Goal: Task Accomplishment & Management: Manage account settings

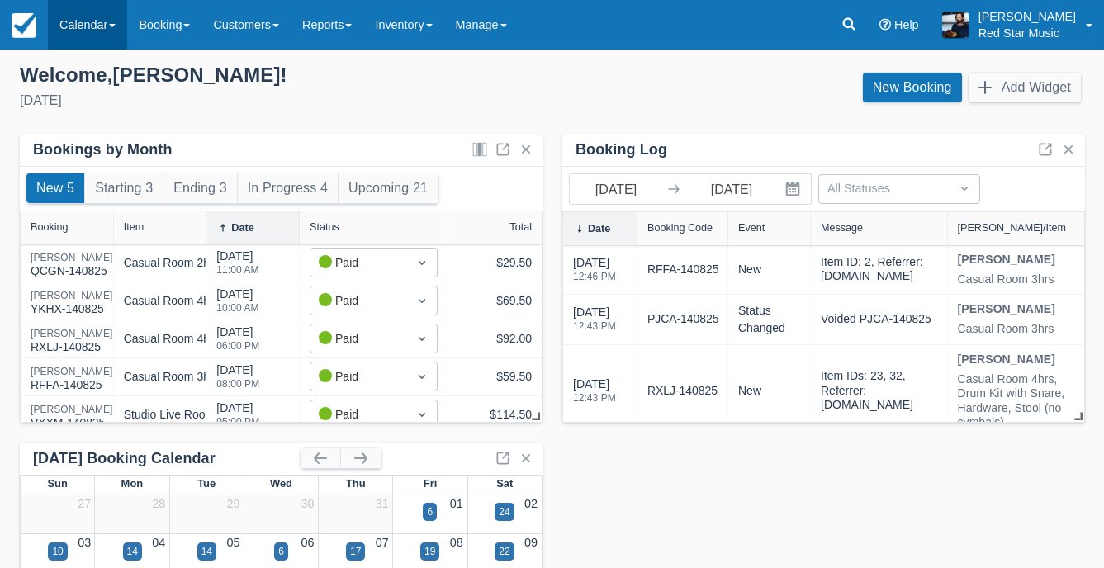
click at [87, 43] on link "Calendar" at bounding box center [87, 25] width 79 height 50
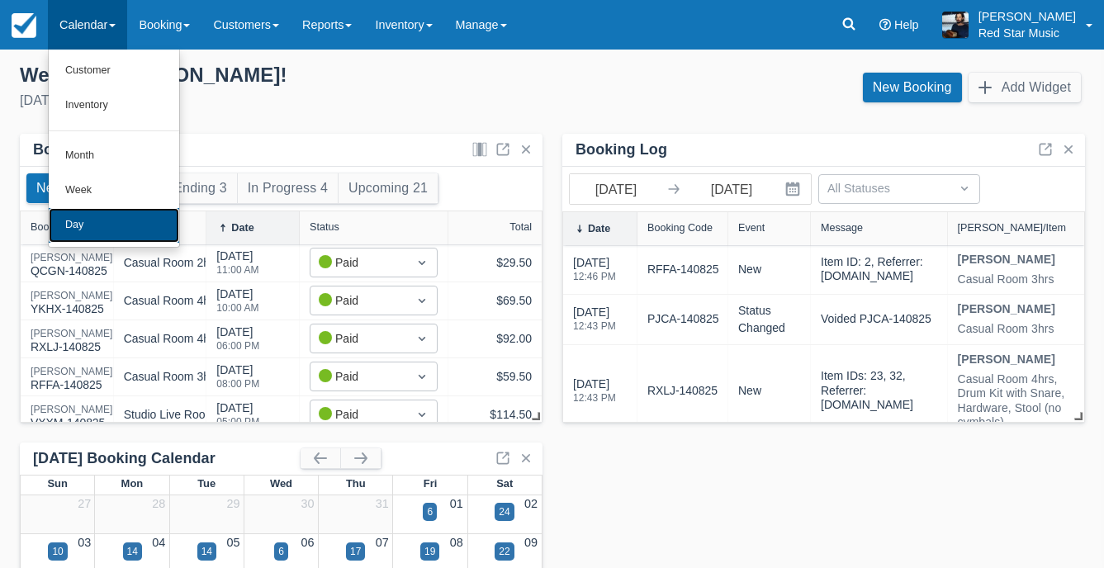
click at [60, 211] on link "Day" at bounding box center [114, 225] width 130 height 35
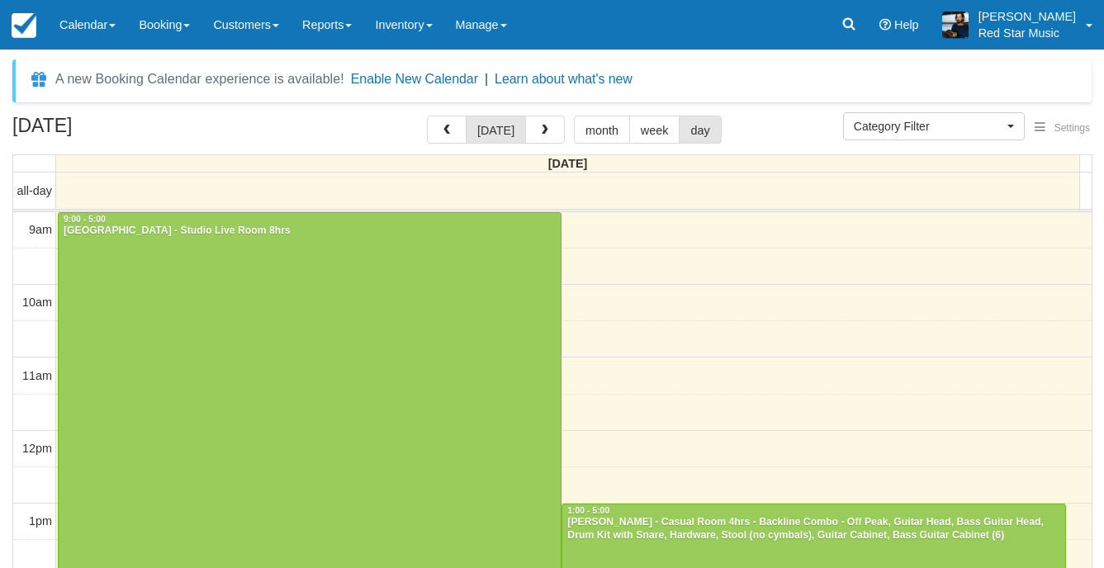
select select
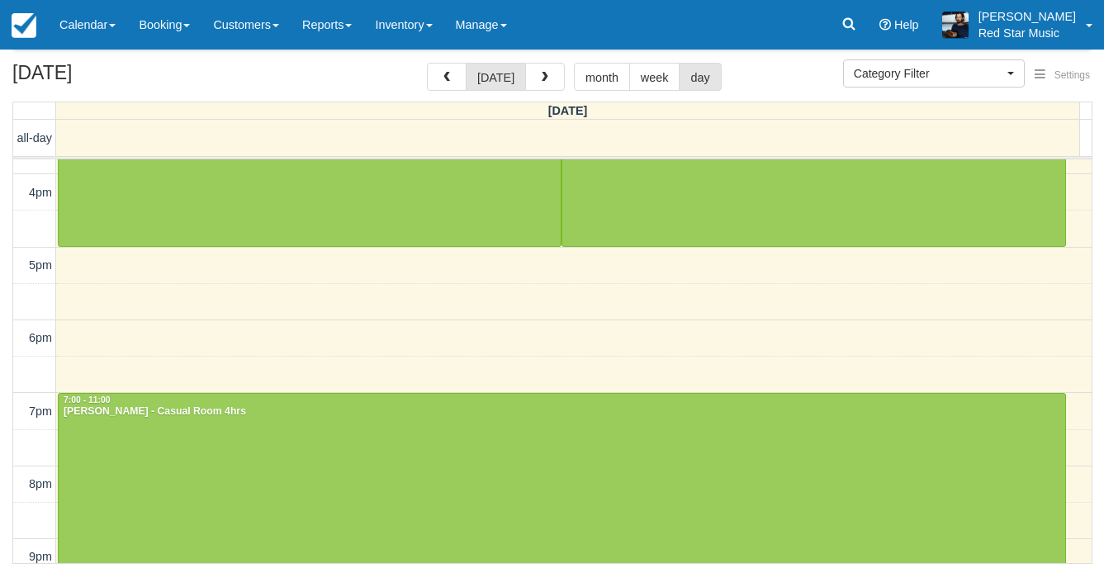
scroll to position [617, 0]
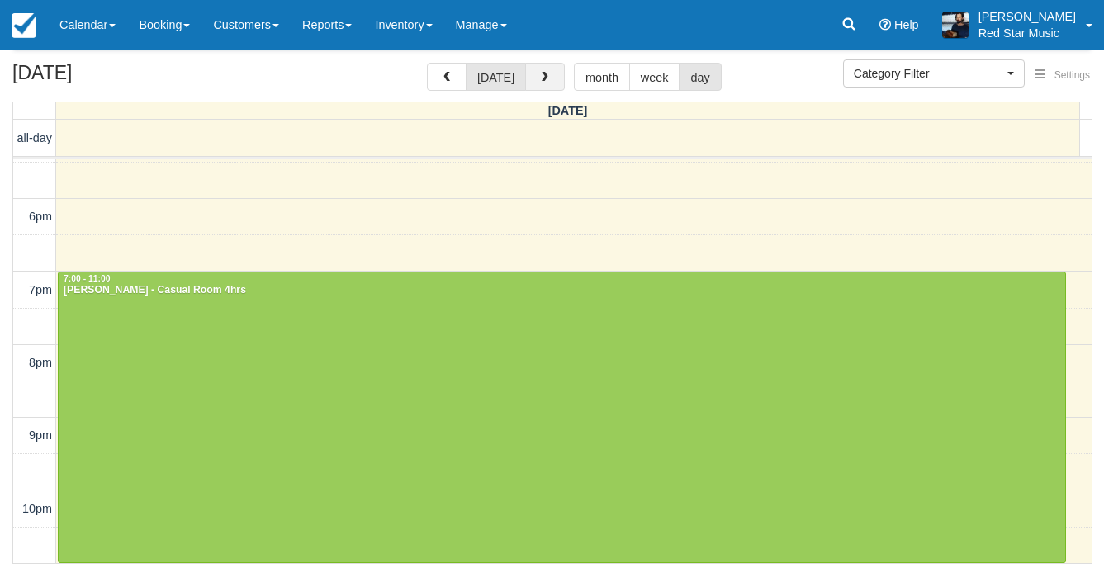
click at [544, 80] on span "button" at bounding box center [545, 78] width 12 height 12
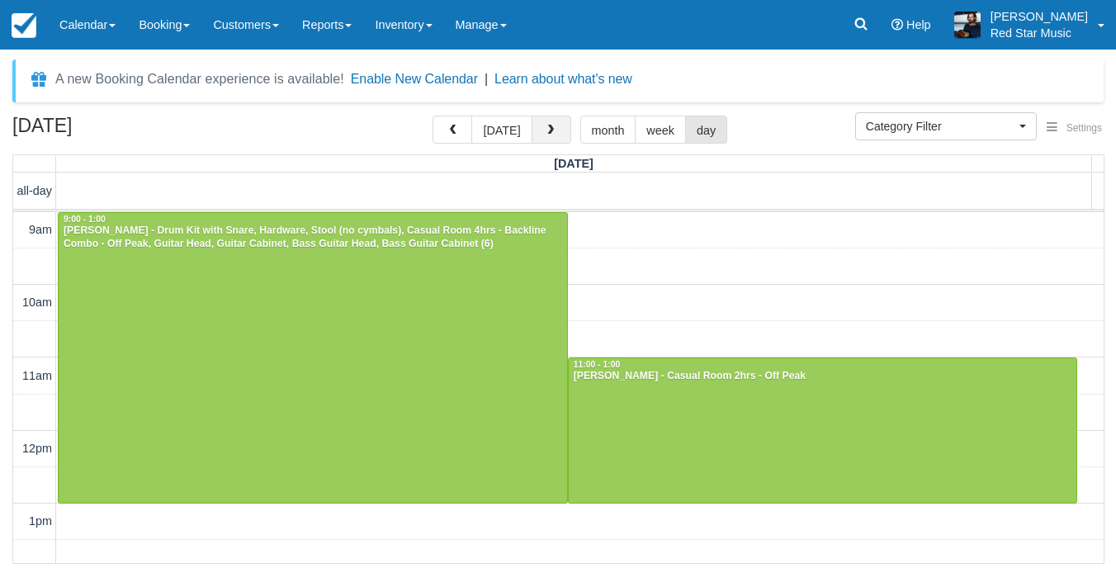
click at [545, 125] on span "button" at bounding box center [551, 131] width 12 height 12
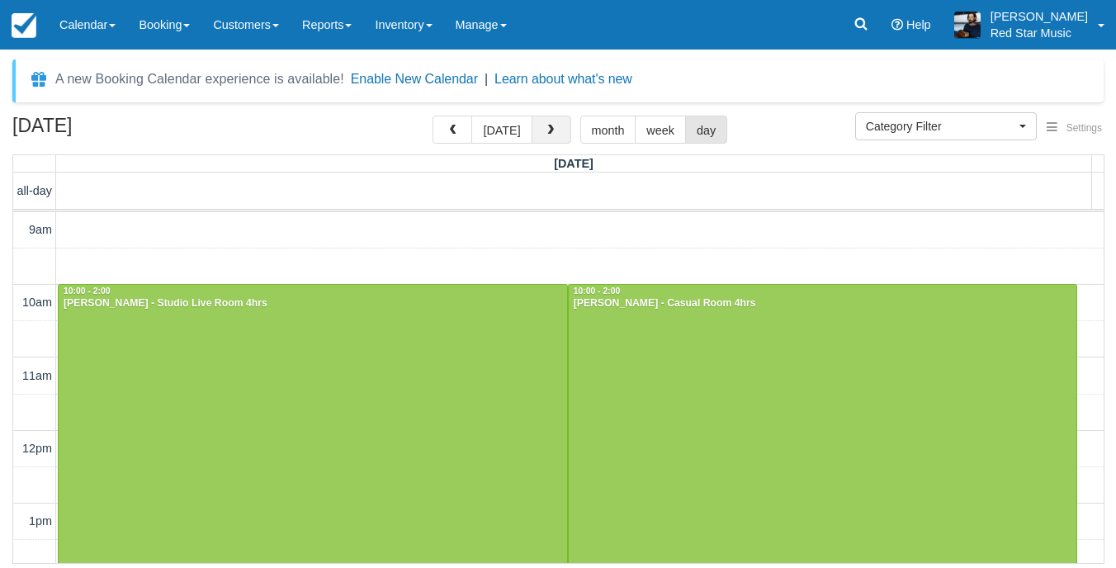
click at [553, 123] on button "button" at bounding box center [552, 130] width 40 height 28
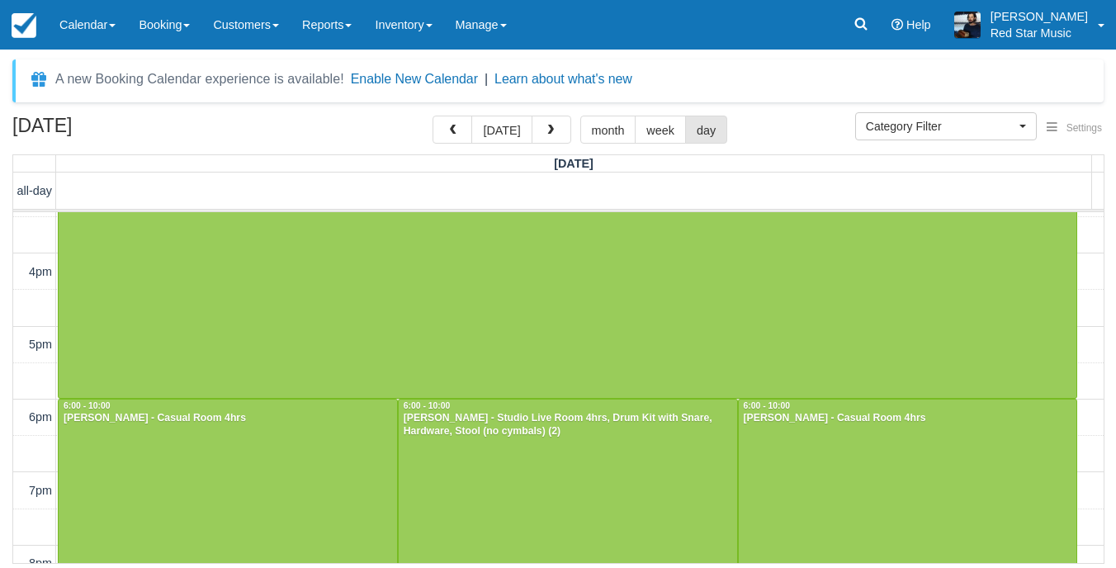
scroll to position [742, 0]
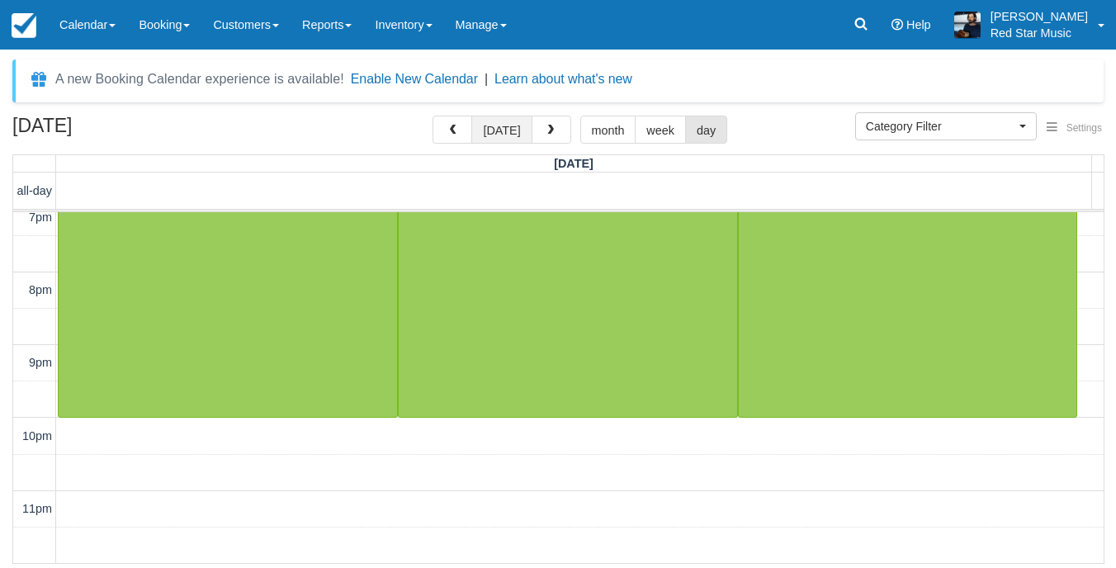
click at [511, 140] on button "today" at bounding box center [501, 130] width 60 height 28
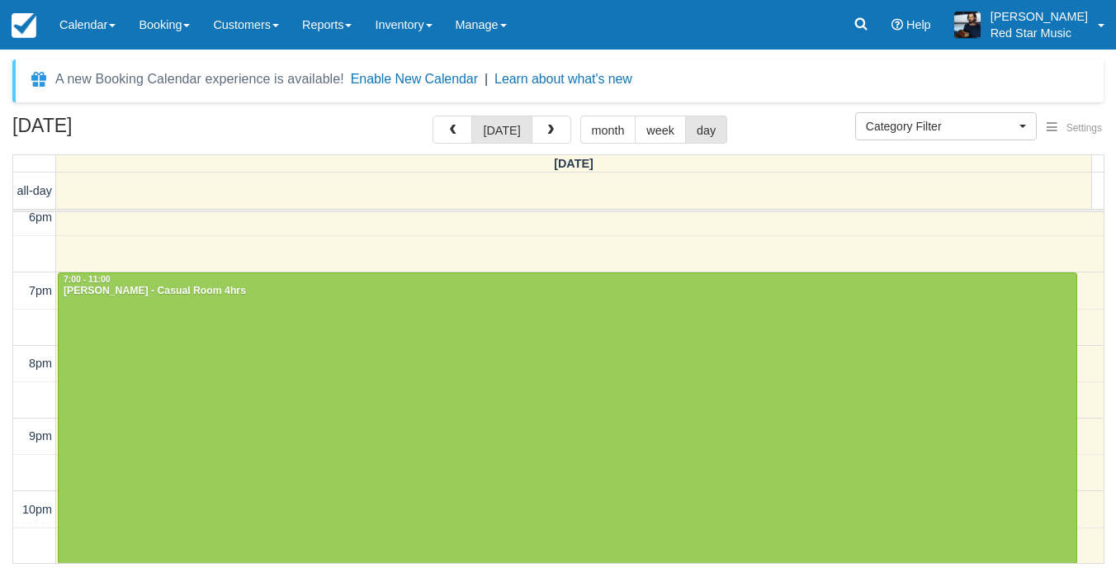
scroll to position [669, 0]
click at [545, 133] on span "button" at bounding box center [551, 131] width 12 height 12
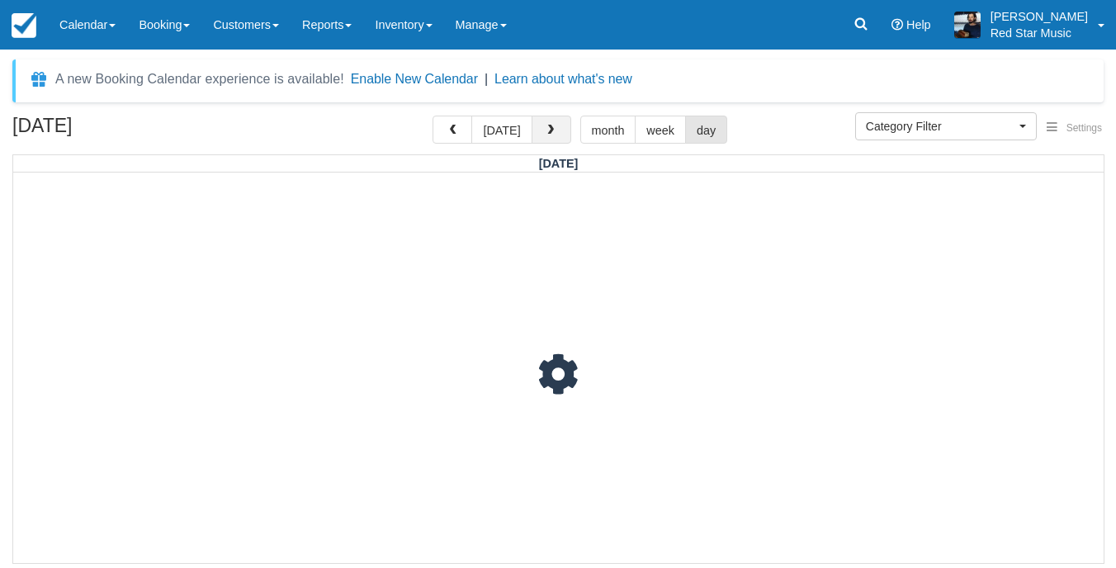
click at [545, 133] on span "button" at bounding box center [551, 131] width 12 height 12
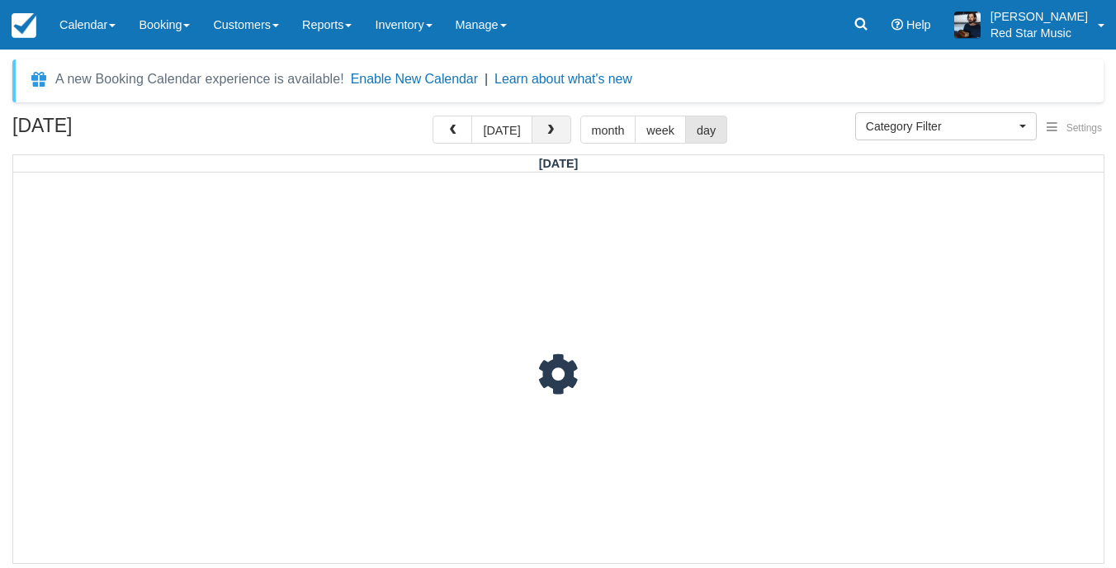
click at [545, 133] on span "button" at bounding box center [551, 131] width 12 height 12
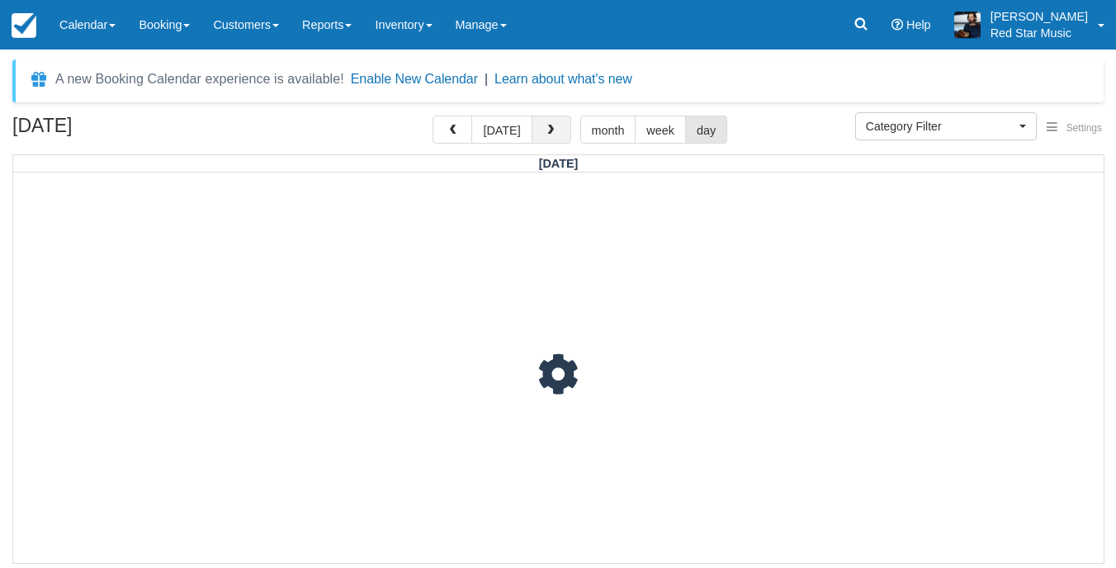
click at [545, 133] on span "button" at bounding box center [551, 131] width 12 height 12
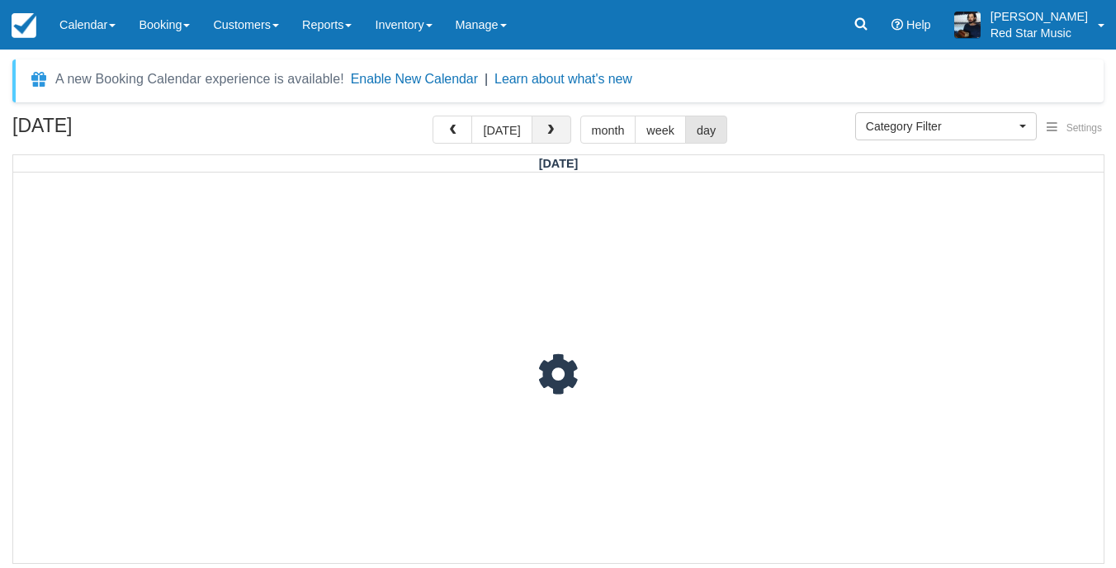
click at [545, 133] on span "button" at bounding box center [551, 131] width 12 height 12
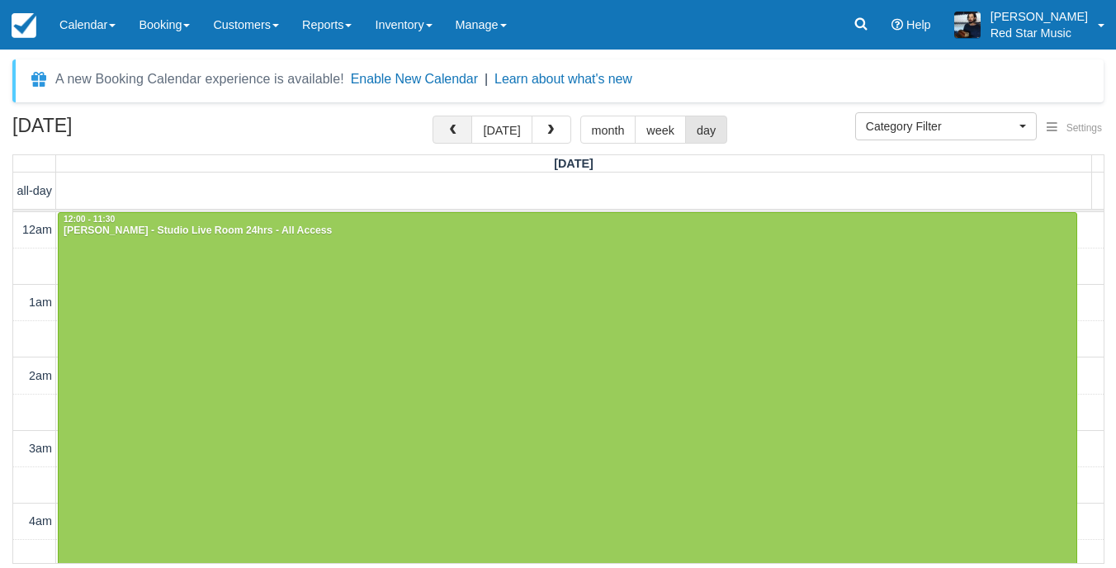
click at [465, 133] on button "button" at bounding box center [453, 130] width 40 height 28
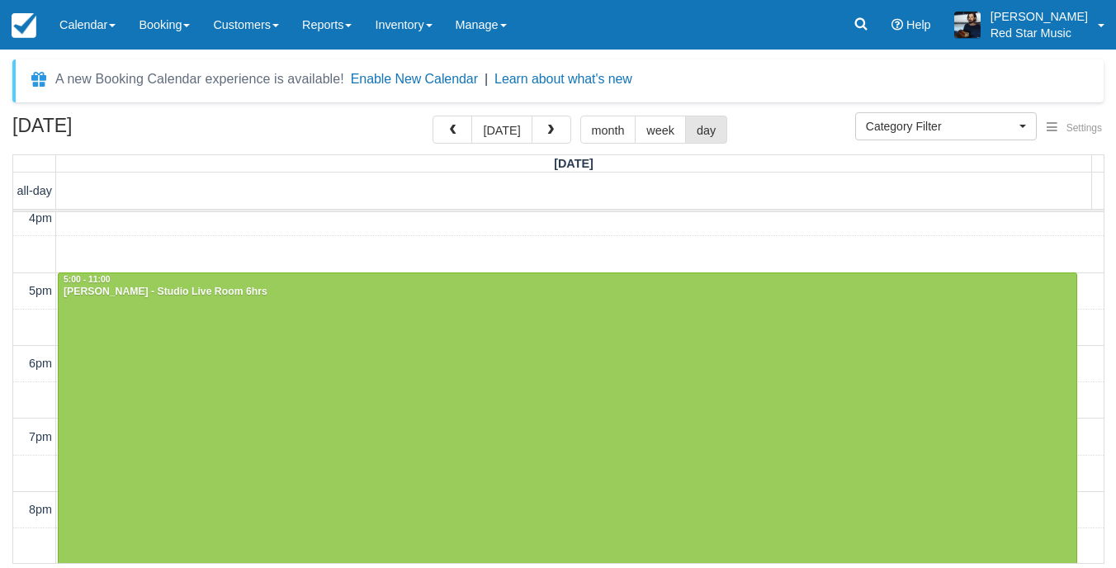
scroll to position [504, 0]
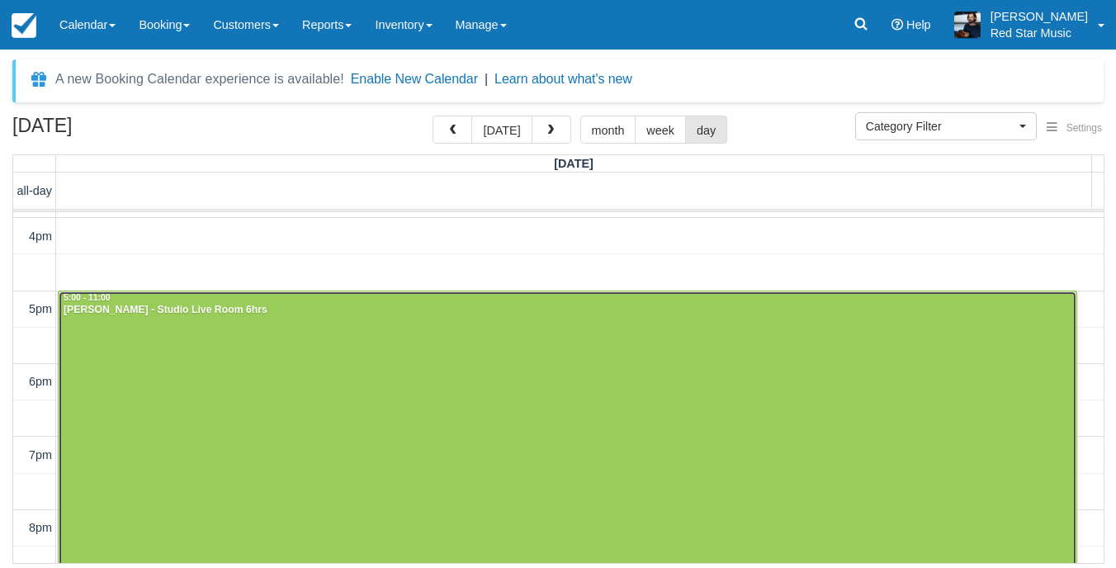
click at [315, 344] on div at bounding box center [568, 509] width 1018 height 436
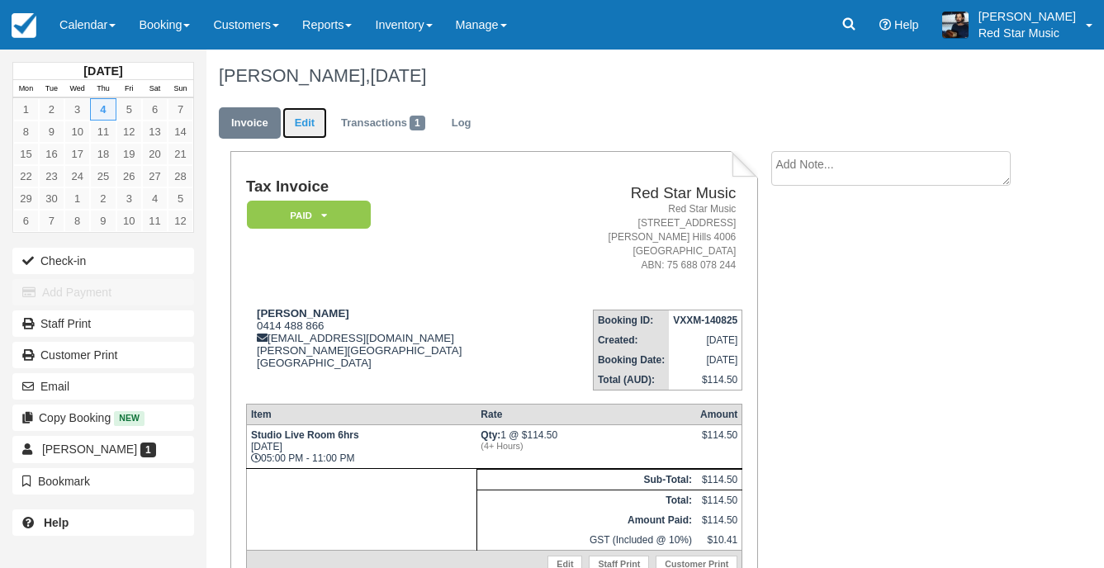
click at [310, 127] on link "Edit" at bounding box center [304, 123] width 45 height 32
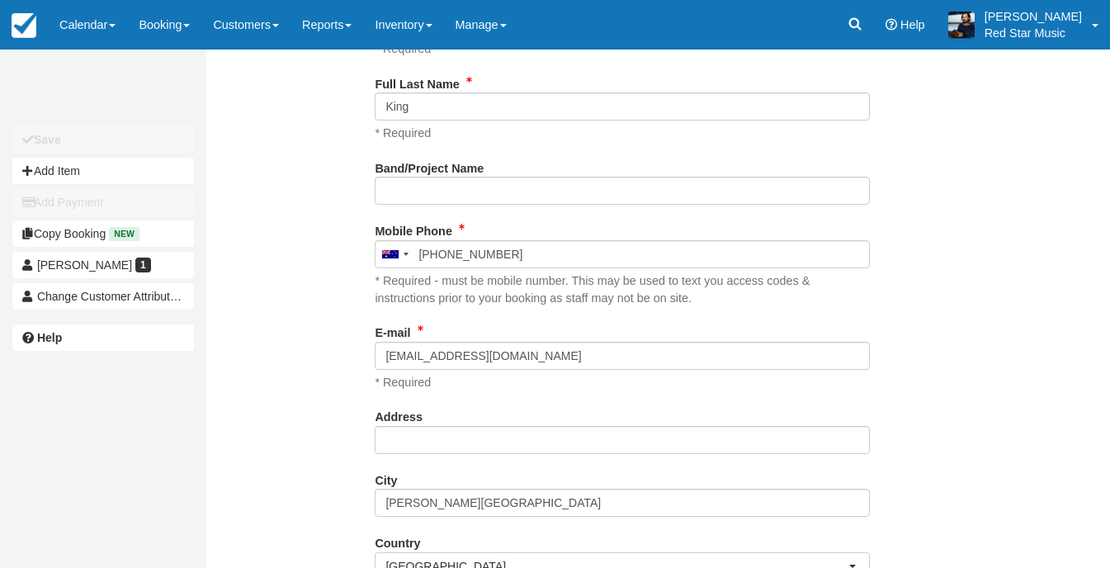
type input "0414 488 866"
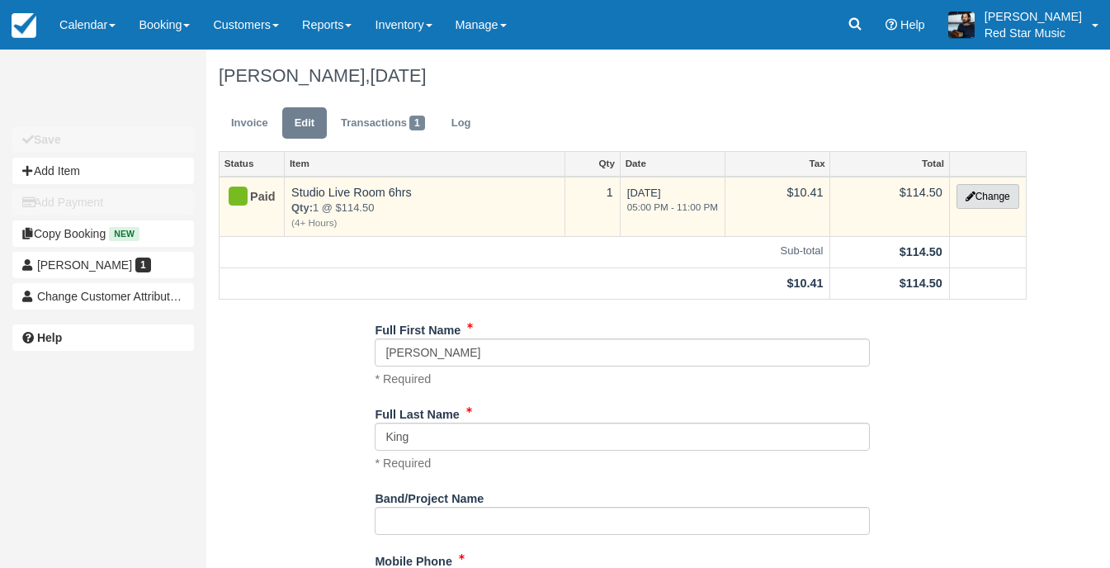
click at [980, 195] on button "Change" at bounding box center [988, 196] width 63 height 25
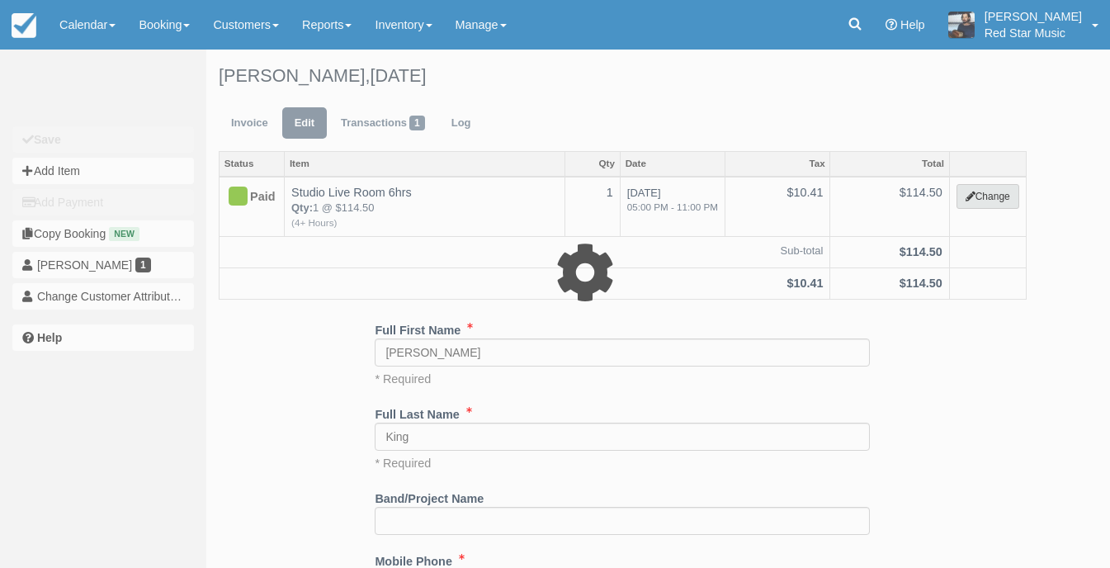
type input "114.50"
select select "6"
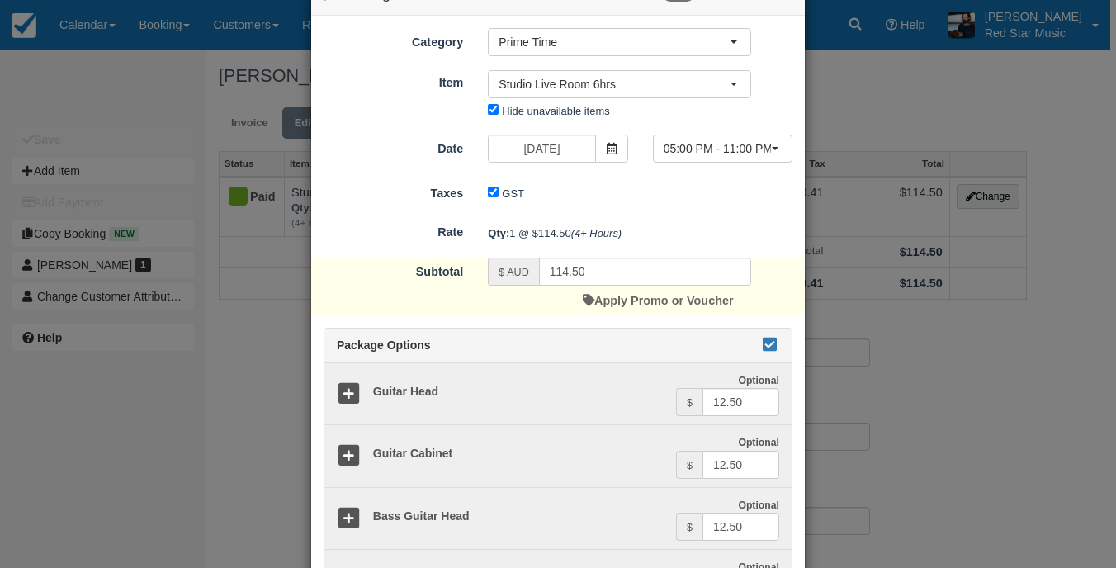
scroll to position [330, 0]
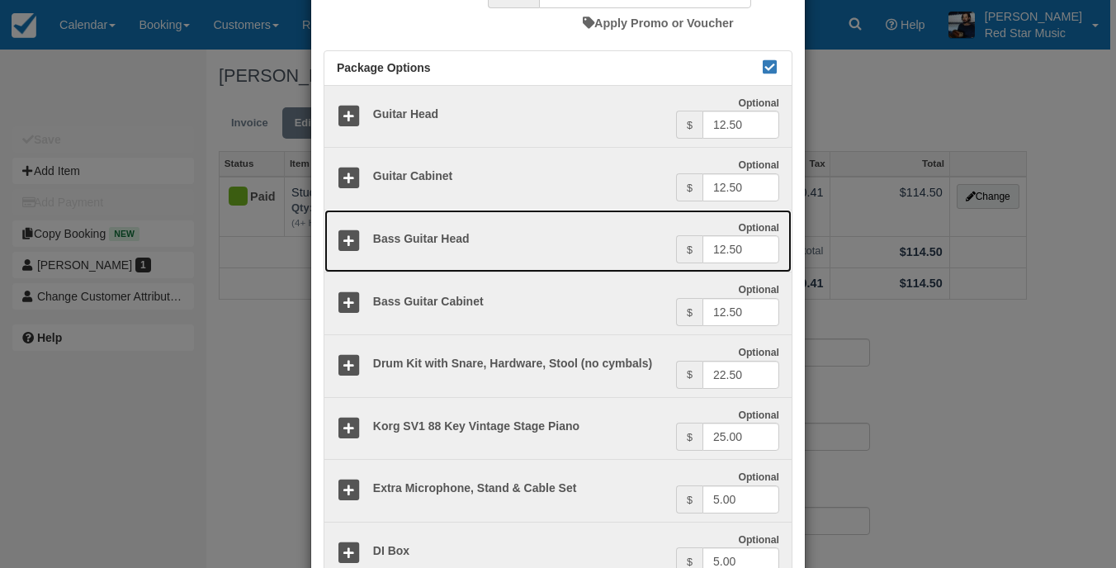
click at [347, 237] on icon at bounding box center [349, 241] width 24 height 24
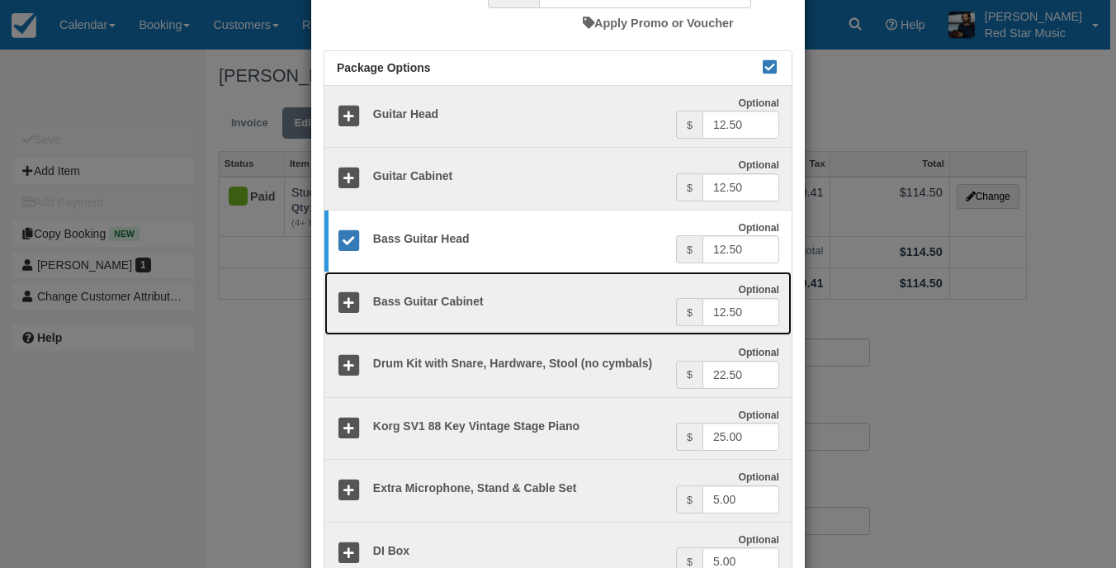
click at [342, 302] on icon at bounding box center [349, 303] width 24 height 24
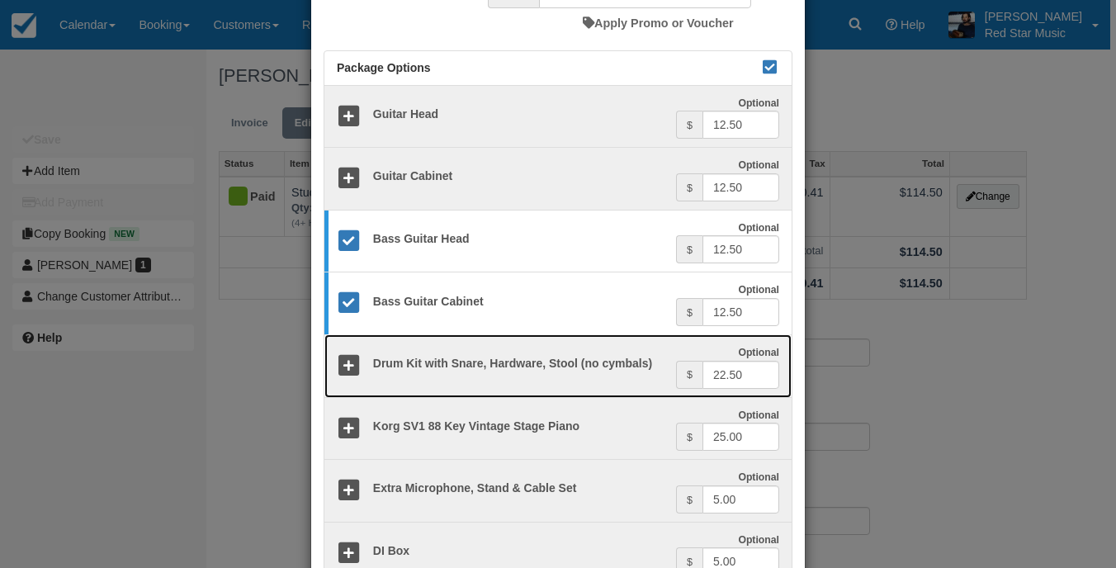
click at [337, 368] on icon at bounding box center [349, 366] width 24 height 24
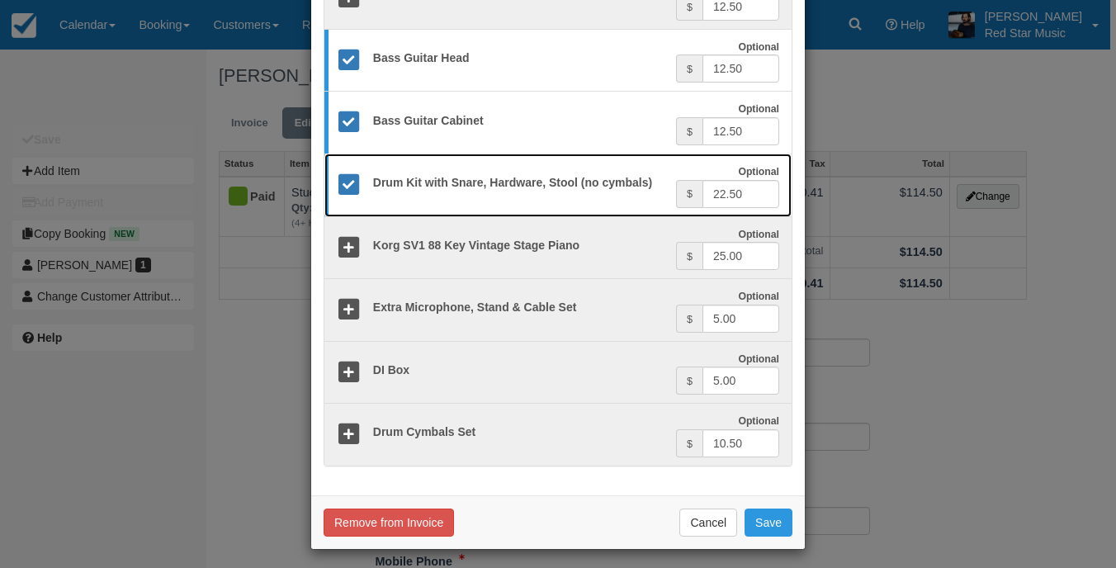
scroll to position [518, 0]
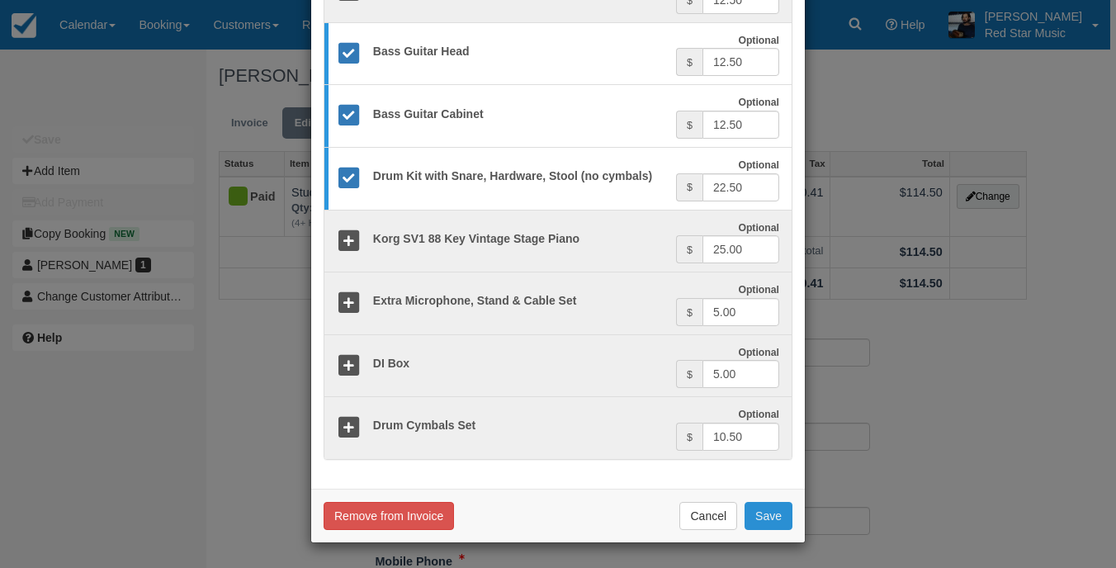
click at [753, 526] on button "Save" at bounding box center [769, 516] width 48 height 28
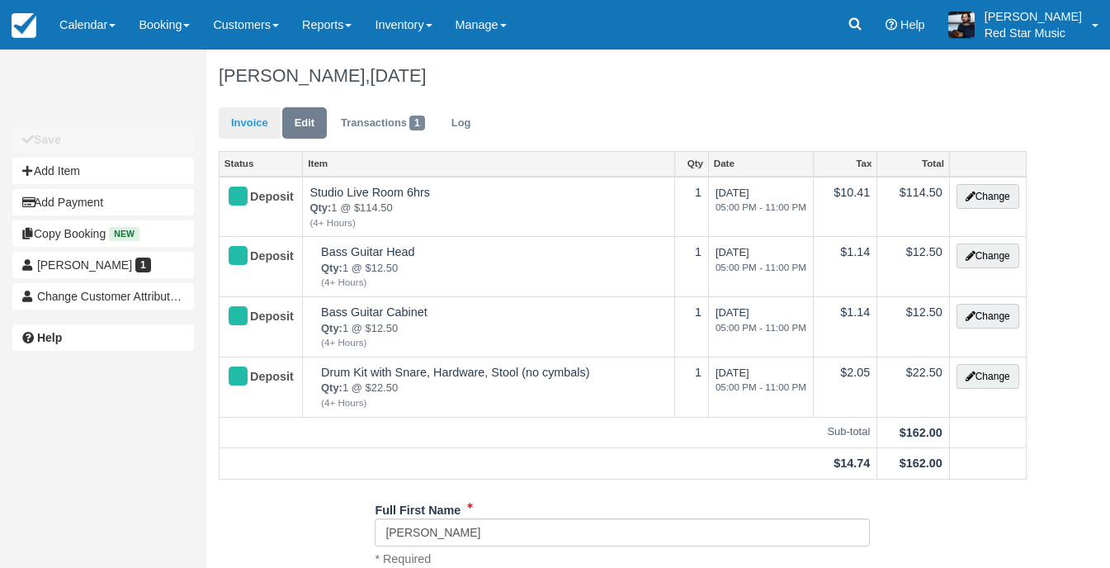
click at [243, 116] on link "Invoice" at bounding box center [250, 123] width 62 height 32
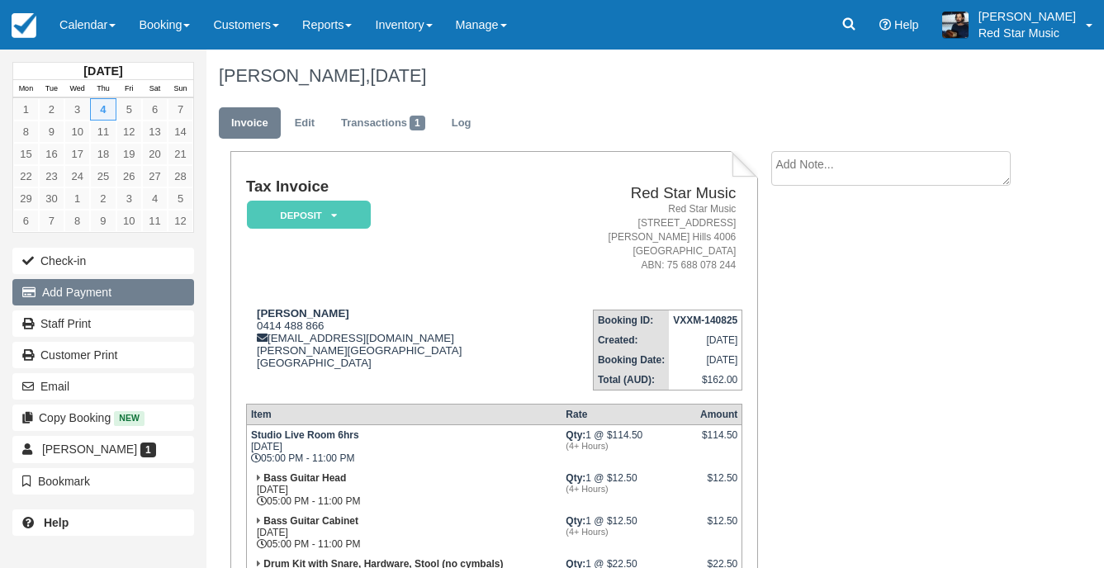
click at [80, 295] on button "Add Payment" at bounding box center [103, 292] width 182 height 26
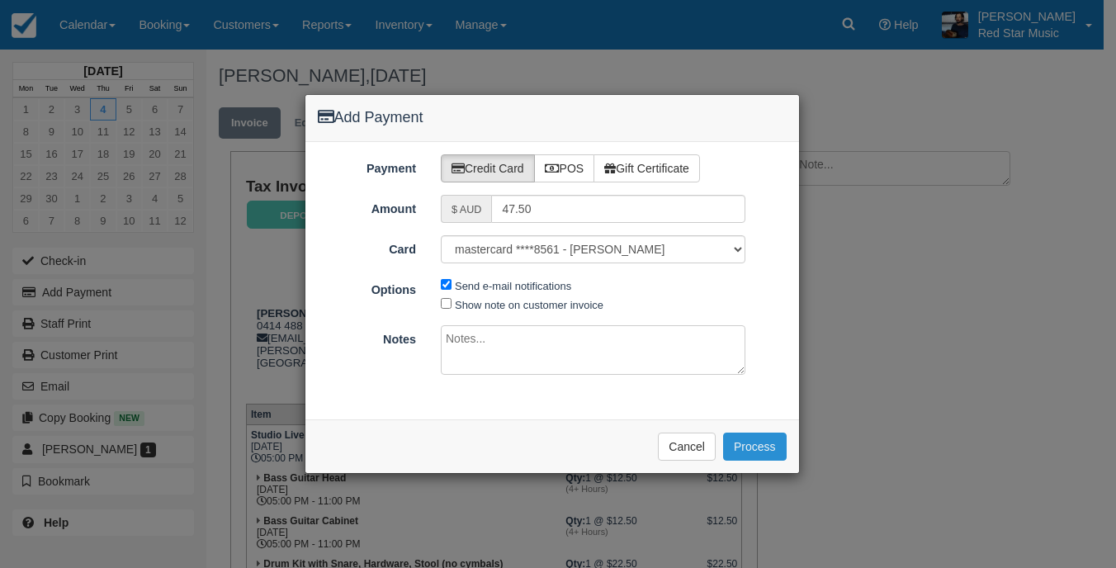
click at [741, 433] on button "Process" at bounding box center [755, 447] width 64 height 28
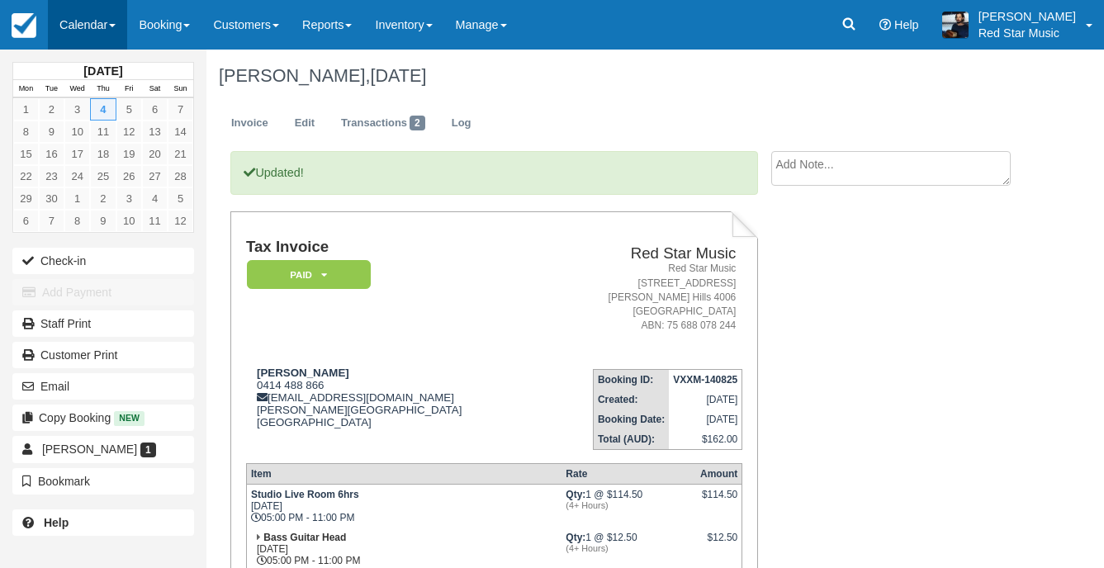
click at [63, 22] on link "Calendar" at bounding box center [87, 25] width 79 height 50
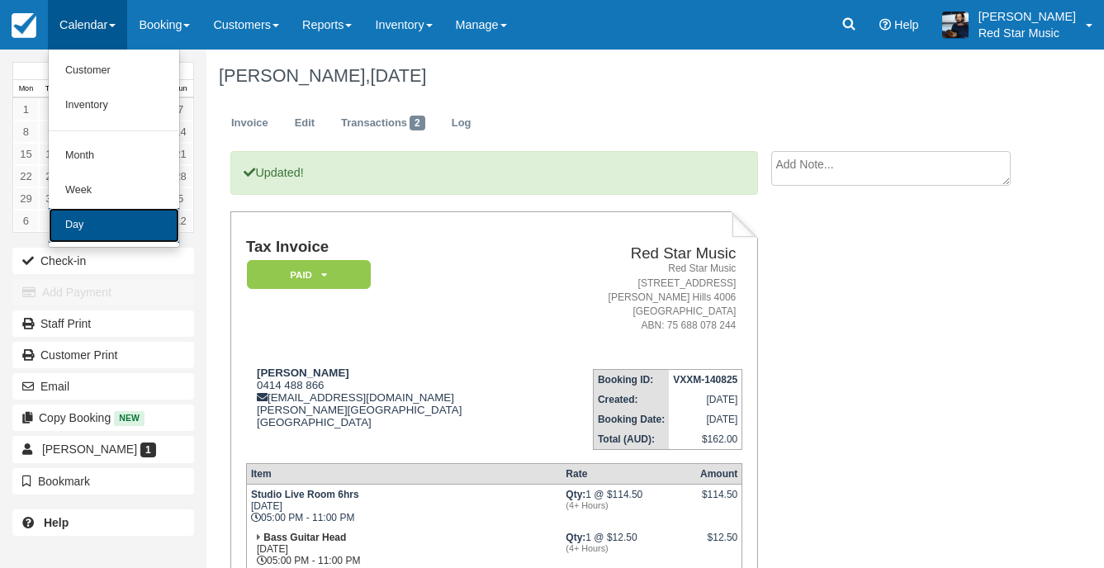
click at [88, 230] on link "Day" at bounding box center [114, 225] width 130 height 35
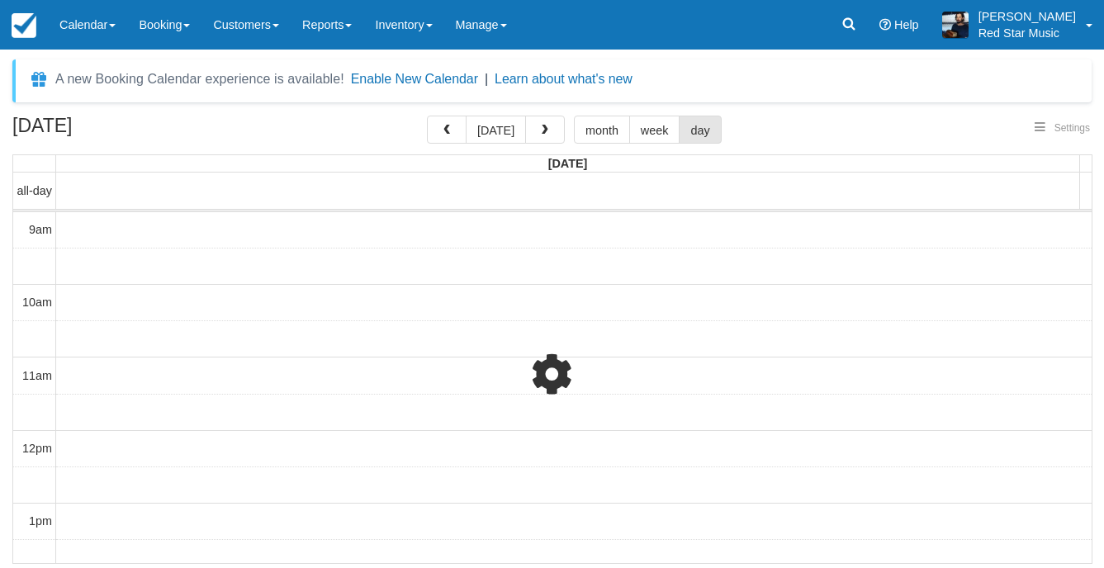
select select
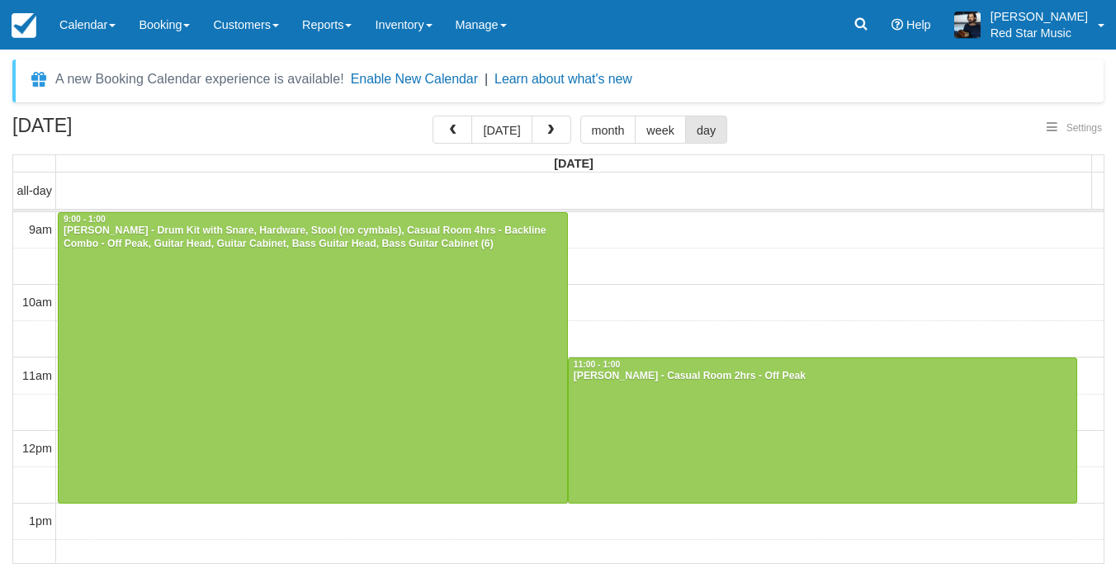
select select
